Goal: Transaction & Acquisition: Purchase product/service

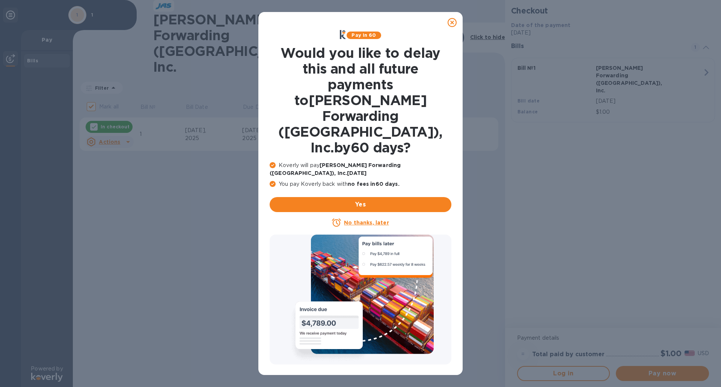
click at [355, 220] on u "No thanks, later" at bounding box center [366, 223] width 45 height 6
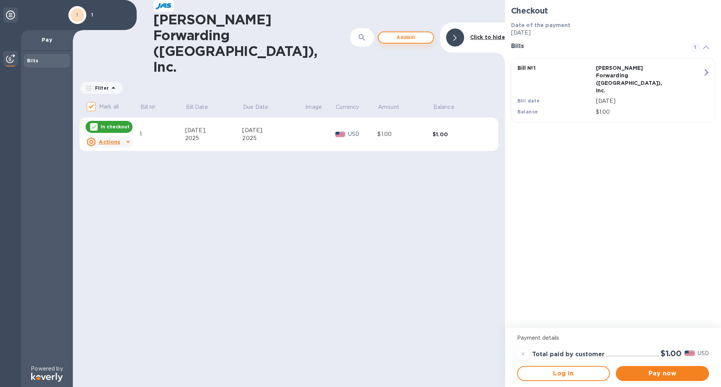
click at [398, 33] on span "Add bill" at bounding box center [405, 37] width 43 height 9
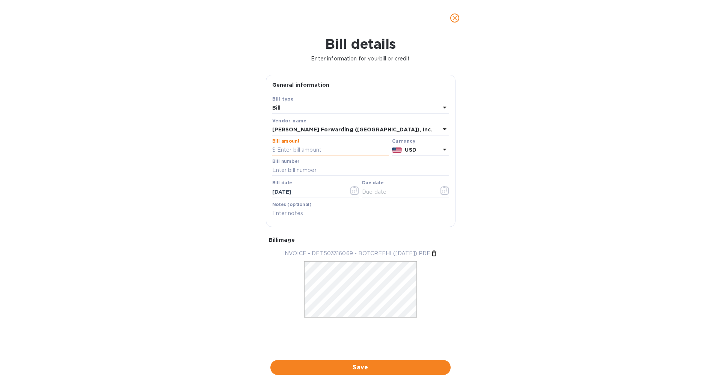
click at [337, 146] on input "text" at bounding box center [330, 150] width 117 height 11
type input "95"
click at [303, 170] on input "text" at bounding box center [360, 170] width 177 height 11
type input "DET503316069"
click at [287, 191] on input "[DATE]" at bounding box center [307, 191] width 71 height 11
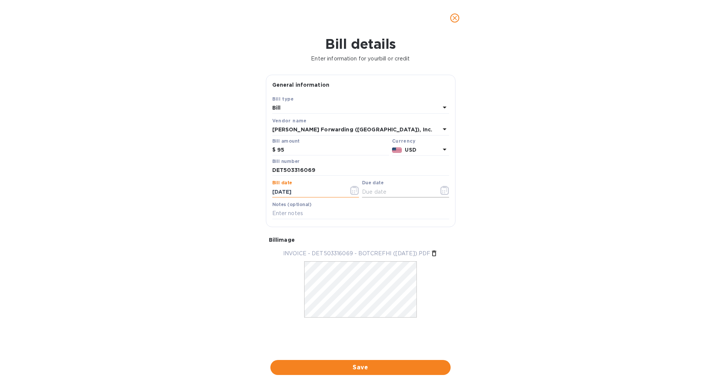
type input "[DATE]"
click at [371, 193] on input "text" at bounding box center [397, 191] width 71 height 11
type input "[DATE]"
click at [308, 212] on input "text" at bounding box center [360, 213] width 177 height 11
type input "51291-58112"
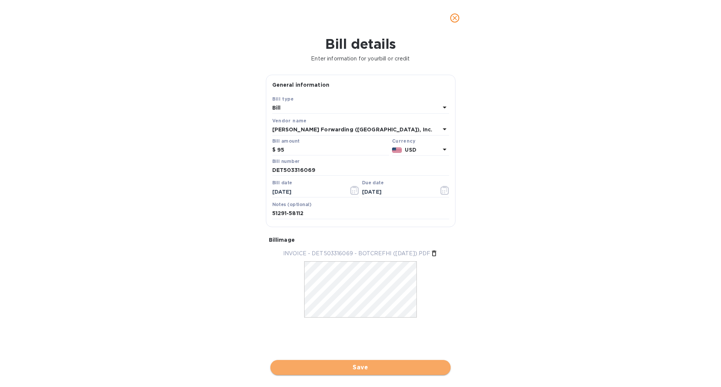
click at [358, 368] on span "Save" at bounding box center [360, 367] width 168 height 9
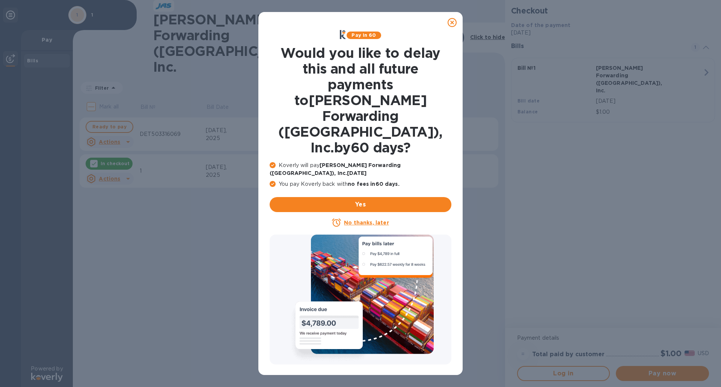
click at [371, 220] on u "No thanks, later" at bounding box center [366, 223] width 45 height 6
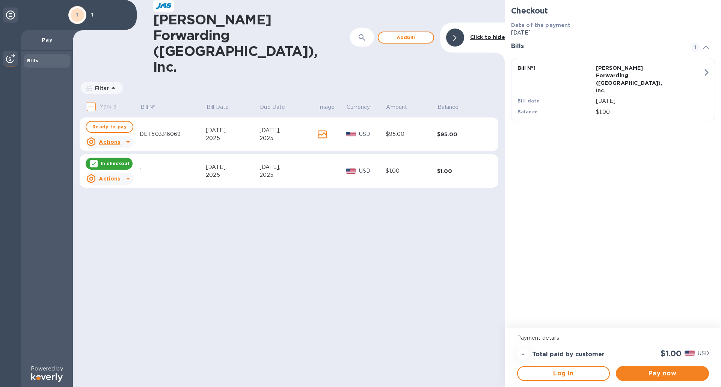
click at [108, 176] on u "Actions" at bounding box center [109, 179] width 21 height 6
click at [110, 185] on b "Delete" at bounding box center [116, 184] width 19 height 6
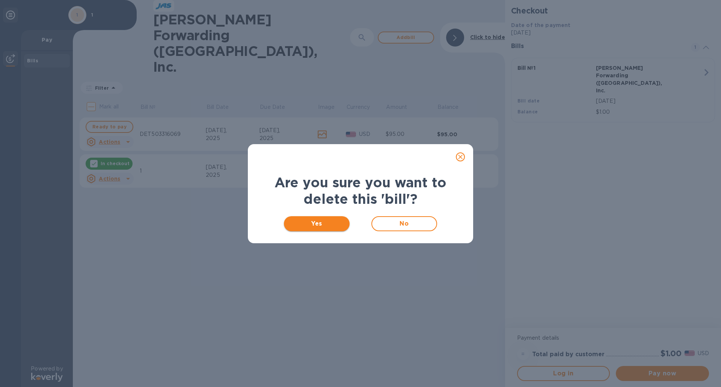
click at [326, 223] on span "Yes" at bounding box center [317, 223] width 54 height 9
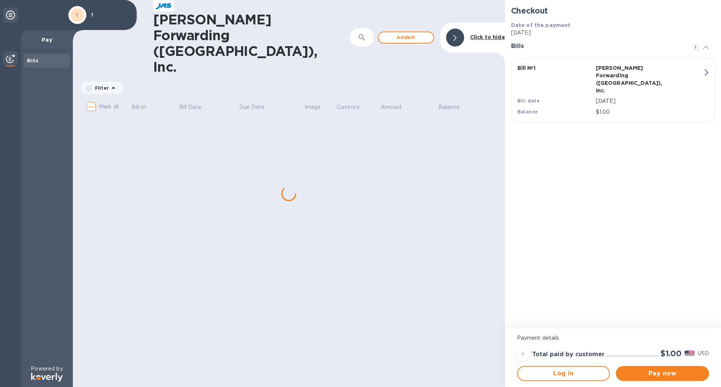
checkbox input "true"
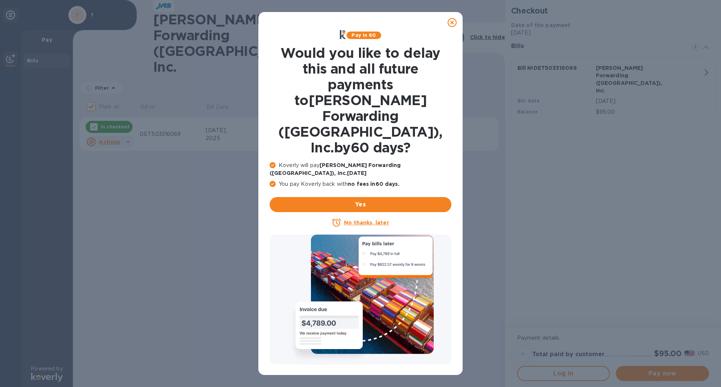
click at [369, 220] on u "No thanks, later" at bounding box center [366, 223] width 45 height 6
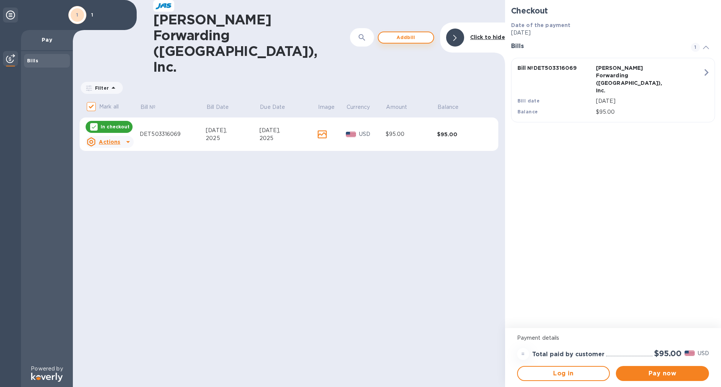
click at [403, 33] on span "Add bill" at bounding box center [405, 37] width 43 height 9
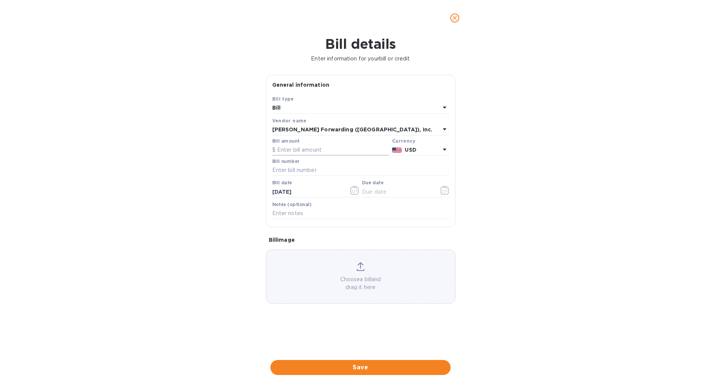
click at [295, 150] on input "text" at bounding box center [330, 150] width 117 height 11
type input "105.96"
click at [303, 171] on input "text" at bounding box center [360, 170] width 177 height 11
type input "DET503318425"
click at [287, 191] on input "[DATE]" at bounding box center [307, 191] width 71 height 11
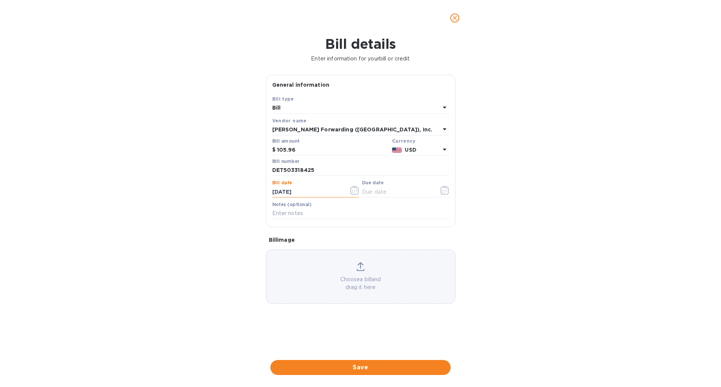
click at [279, 192] on input "[DATE]" at bounding box center [307, 191] width 71 height 11
type input "[DATE]"
click at [379, 193] on input "text" at bounding box center [397, 191] width 71 height 11
type input "[DATE]"
click at [310, 215] on input "text" at bounding box center [360, 213] width 177 height 11
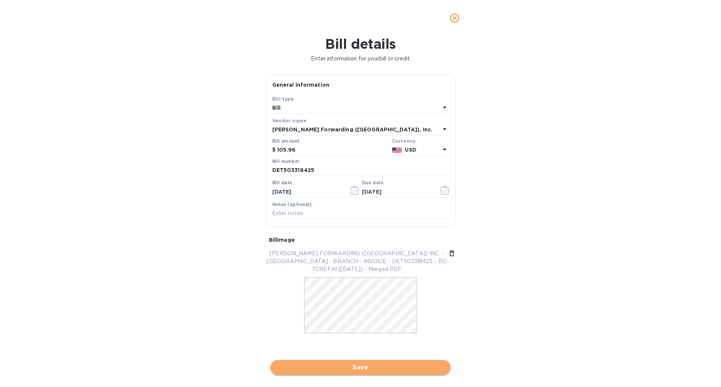
click at [373, 367] on span "Save" at bounding box center [360, 367] width 168 height 9
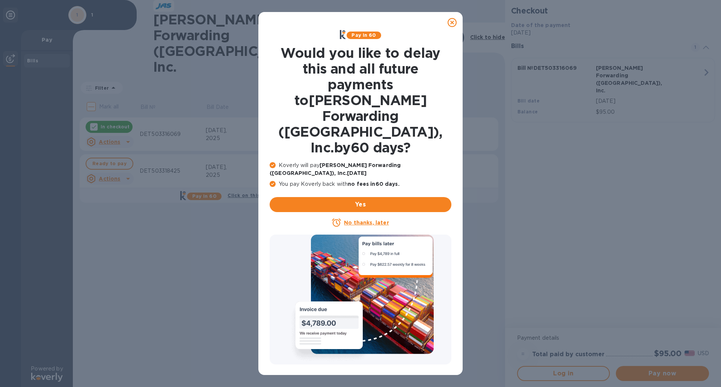
click at [359, 220] on u "No thanks, later" at bounding box center [366, 223] width 45 height 6
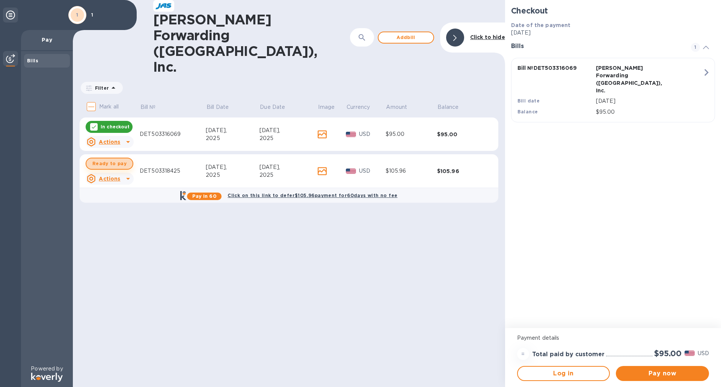
click at [113, 159] on span "Ready to pay" at bounding box center [109, 163] width 34 height 9
checkbox input "true"
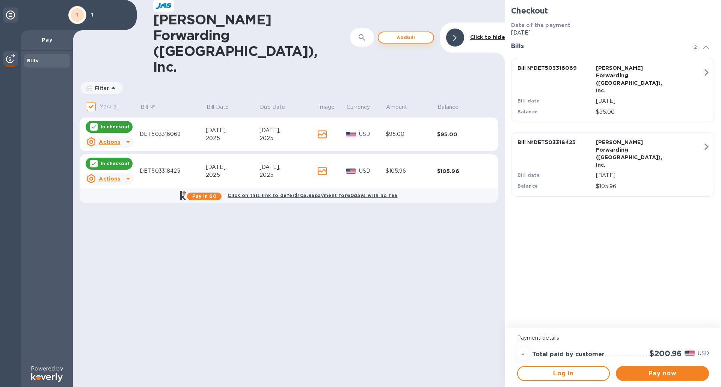
click at [395, 33] on span "Add bill" at bounding box center [405, 37] width 43 height 9
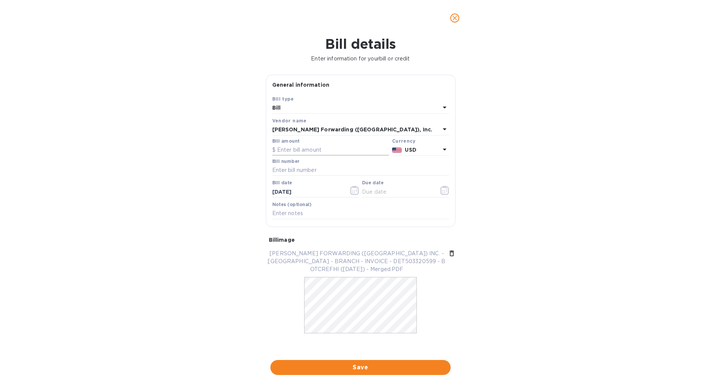
click at [310, 145] on input "text" at bounding box center [330, 150] width 117 height 11
type input "2,369.50"
click at [301, 171] on input "text" at bounding box center [360, 170] width 177 height 11
type input "DET503320599"
click at [288, 191] on input "[DATE]" at bounding box center [307, 191] width 71 height 11
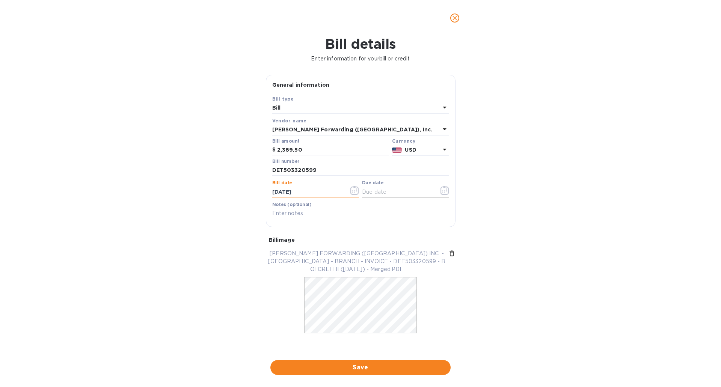
type input "[DATE]"
click at [371, 192] on input "text" at bounding box center [397, 191] width 71 height 11
type input "[DATE]"
click at [302, 215] on input "text" at bounding box center [360, 213] width 177 height 11
type input "51038"
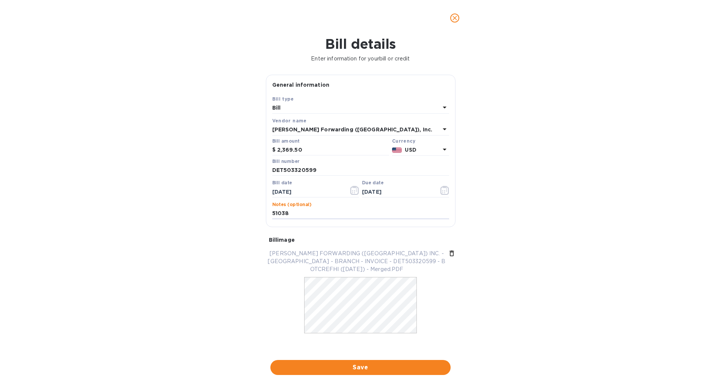
click at [375, 366] on span "Save" at bounding box center [360, 367] width 168 height 9
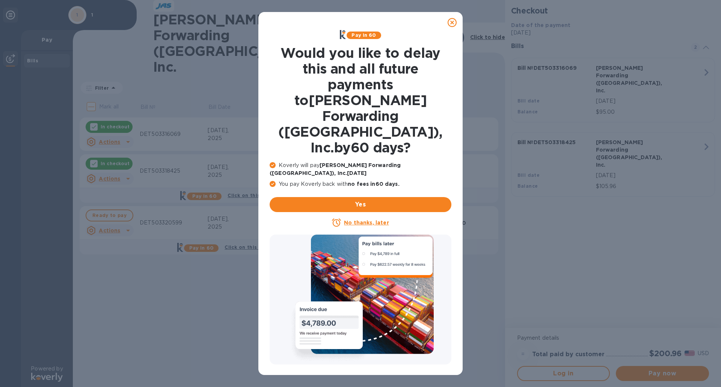
click at [378, 220] on u "No thanks, later" at bounding box center [366, 223] width 45 height 6
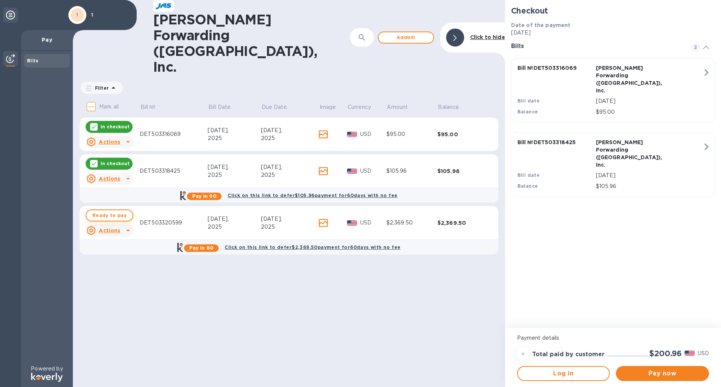
click at [116, 211] on span "Ready to pay" at bounding box center [109, 215] width 34 height 9
checkbox input "true"
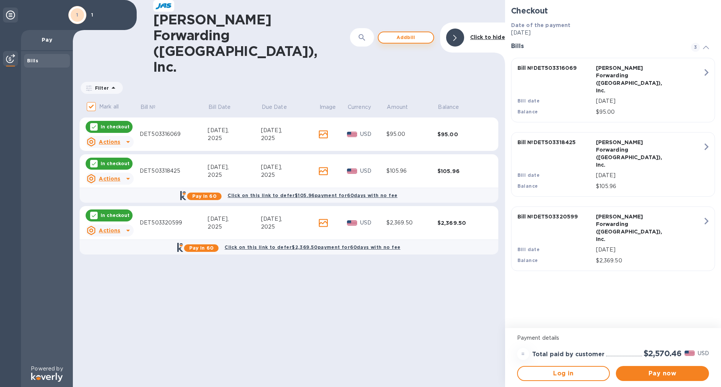
click at [400, 33] on span "Add bill" at bounding box center [405, 37] width 43 height 9
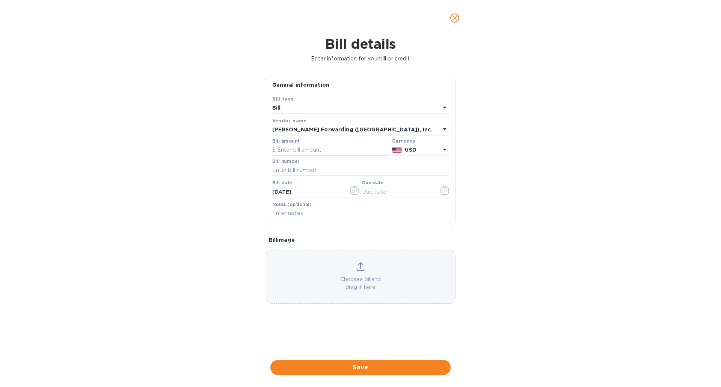
click at [325, 149] on input "text" at bounding box center [330, 150] width 117 height 11
type input "4,960.31"
click at [315, 173] on input "text" at bounding box center [360, 170] width 177 height 11
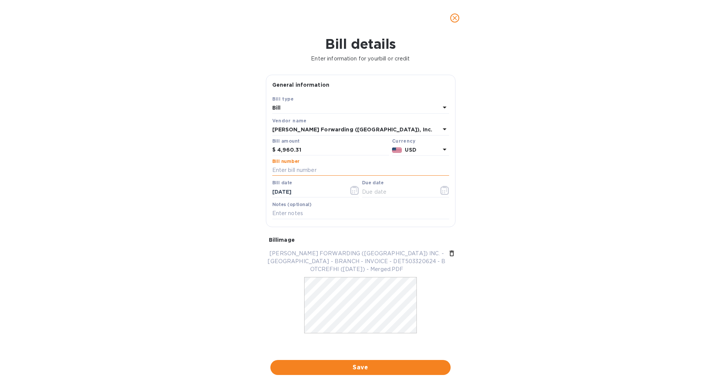
click at [313, 167] on input "text" at bounding box center [360, 170] width 177 height 11
type input "DET503320624"
click at [285, 192] on input "[DATE]" at bounding box center [307, 191] width 71 height 11
type input "[DATE]"
click at [387, 194] on input "text" at bounding box center [397, 191] width 71 height 11
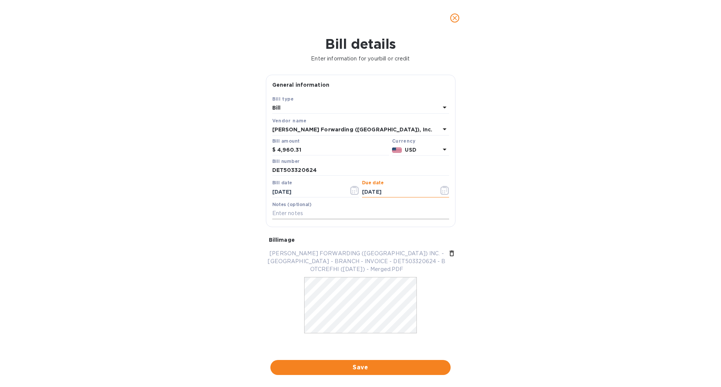
type input "[DATE]"
click at [300, 214] on input "text" at bounding box center [360, 213] width 177 height 11
type input "51060, 51093"
click at [365, 368] on span "Save" at bounding box center [360, 367] width 168 height 9
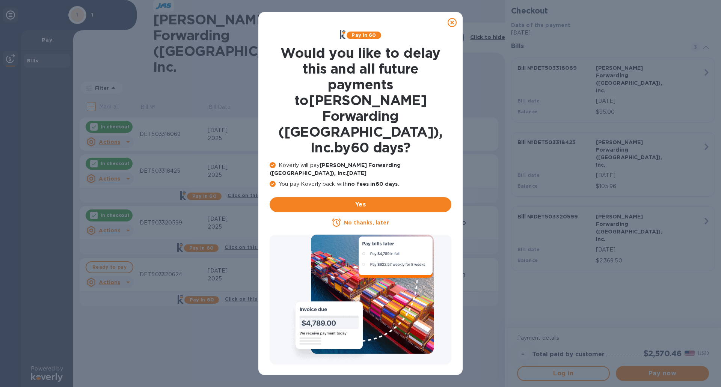
click at [373, 220] on u "No thanks, later" at bounding box center [366, 223] width 45 height 6
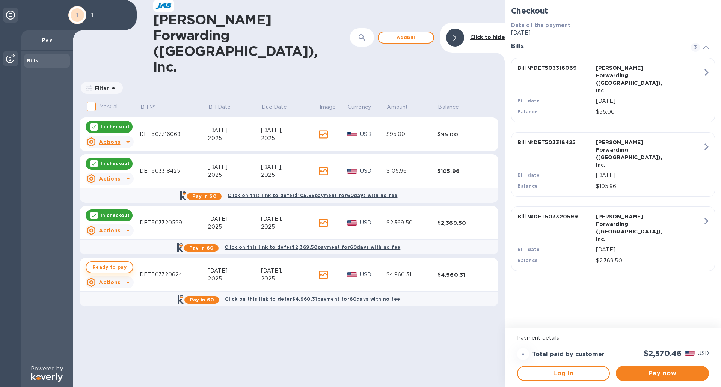
click at [118, 263] on span "Ready to pay" at bounding box center [109, 267] width 34 height 9
checkbox input "true"
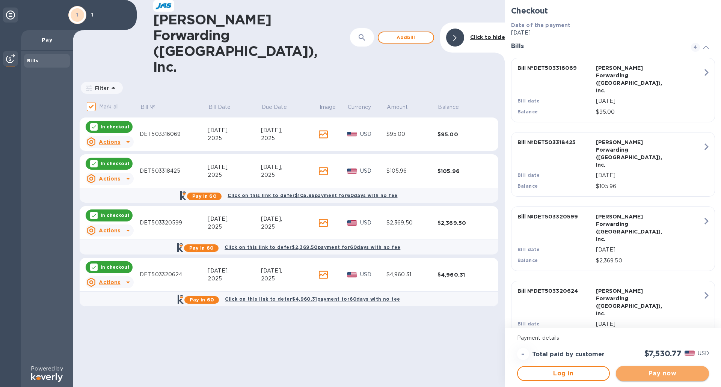
click at [680, 372] on span "Pay now" at bounding box center [662, 373] width 81 height 9
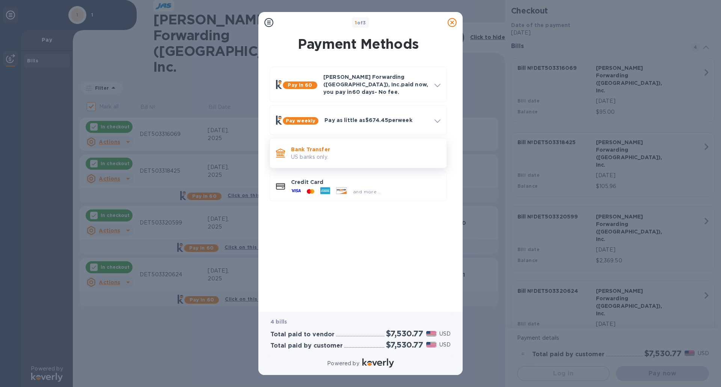
click at [318, 153] on p "US banks only." at bounding box center [365, 157] width 149 height 8
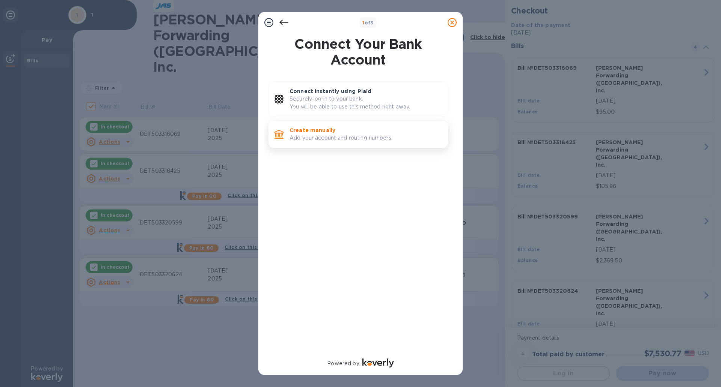
click at [319, 133] on p "Create manually" at bounding box center [365, 131] width 152 height 8
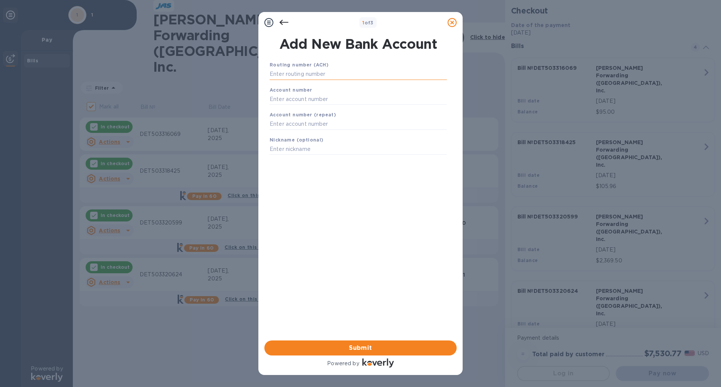
click at [309, 74] on input "text" at bounding box center [358, 74] width 177 height 11
type input "072414064"
click at [306, 107] on input "text" at bounding box center [358, 108] width 177 height 11
type input "80115017"
click at [306, 136] on input "text" at bounding box center [358, 133] width 177 height 11
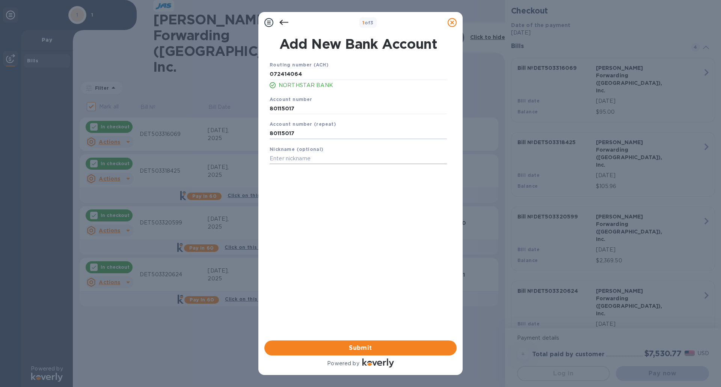
type input "80115017"
click at [309, 158] on input "text" at bounding box center [358, 158] width 177 height 11
click at [374, 343] on button "Submit" at bounding box center [360, 348] width 192 height 15
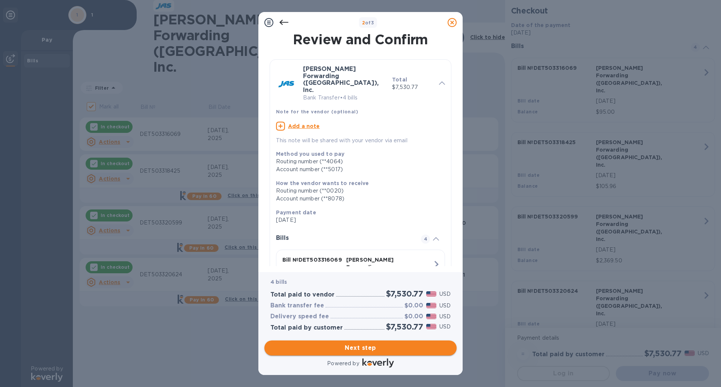
click at [374, 349] on span "Next step" at bounding box center [360, 348] width 180 height 9
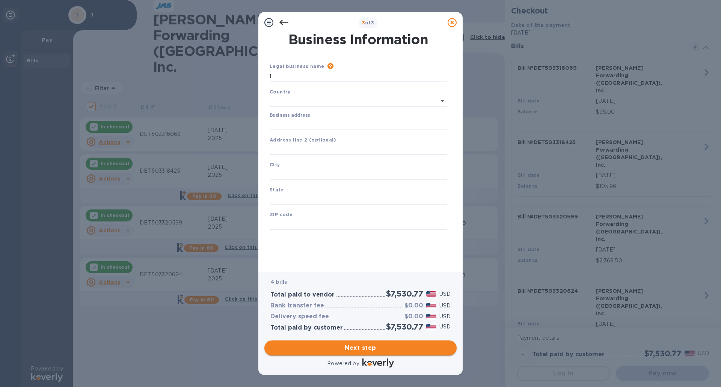
type input "[GEOGRAPHIC_DATA]"
click at [313, 122] on input "Business address" at bounding box center [358, 122] width 177 height 11
type input "[STREET_ADDRESS]"
type input "[GEOGRAPHIC_DATA]"
type input "MI"
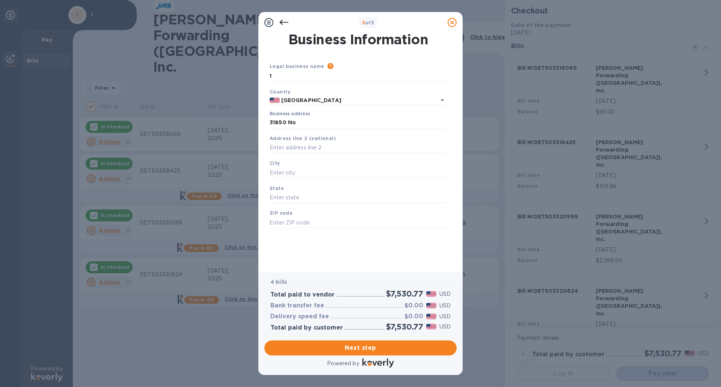
type input "48334"
click at [362, 346] on span "Next step" at bounding box center [360, 348] width 180 height 9
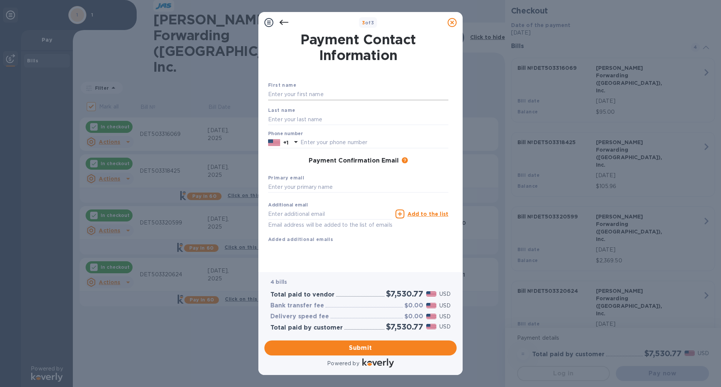
click at [302, 92] on input "text" at bounding box center [358, 94] width 180 height 11
type input "[PERSON_NAME]"
click at [297, 121] on input "text" at bounding box center [358, 119] width 180 height 11
type input "[PERSON_NAME]"
click at [308, 143] on input "text" at bounding box center [374, 142] width 148 height 11
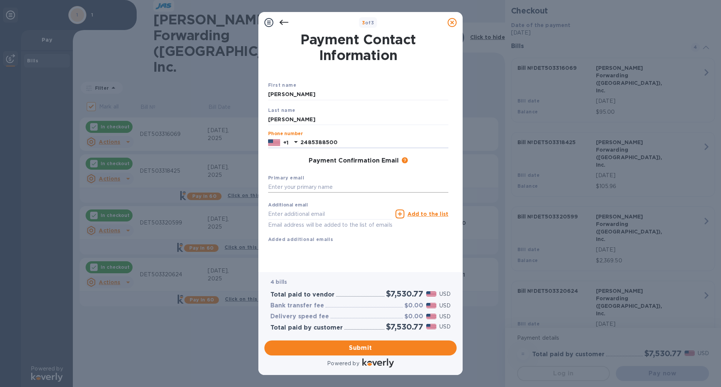
type input "2485388500"
click at [316, 186] on input "text" at bounding box center [358, 187] width 180 height 11
type input "[EMAIL_ADDRESS][DOMAIN_NAME]"
click at [328, 212] on input "text" at bounding box center [330, 213] width 124 height 11
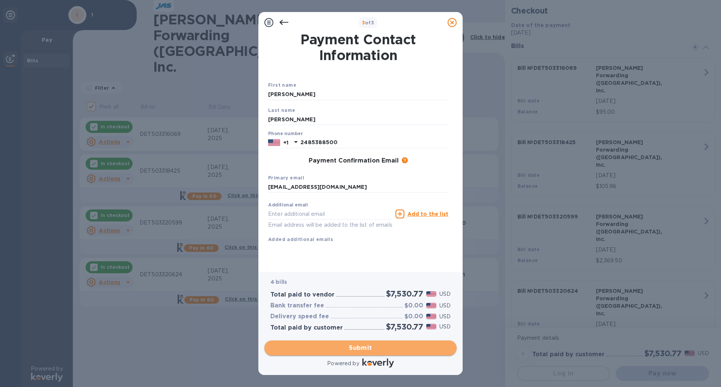
click at [365, 347] on span "Submit" at bounding box center [360, 348] width 180 height 9
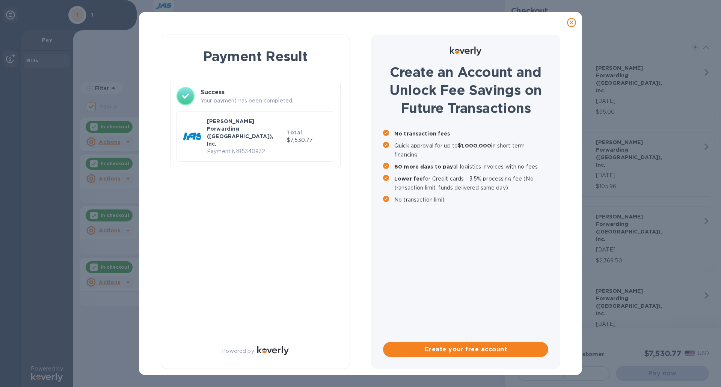
checkbox input "false"
